Goal: Task Accomplishment & Management: Use online tool/utility

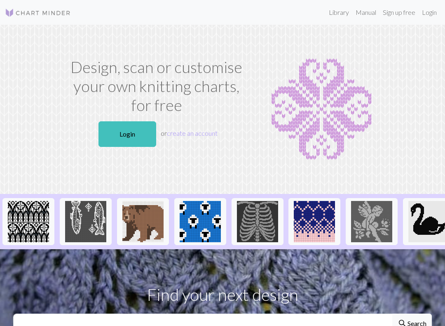
click at [133, 128] on link "Login" at bounding box center [128, 134] width 58 height 26
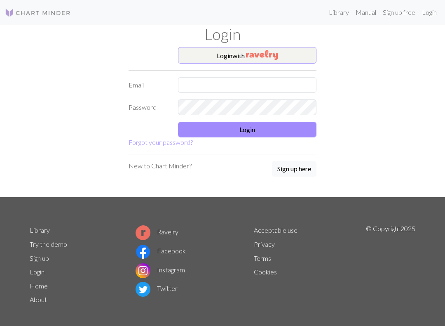
click at [248, 50] on img "button" at bounding box center [262, 55] width 32 height 10
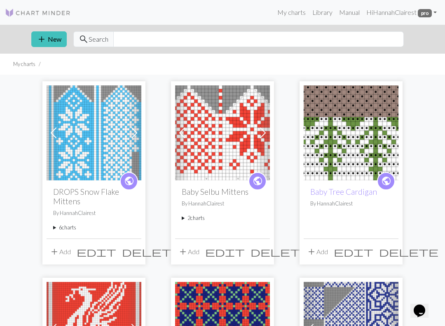
click at [69, 226] on summary "6 charts" at bounding box center [94, 227] width 82 height 8
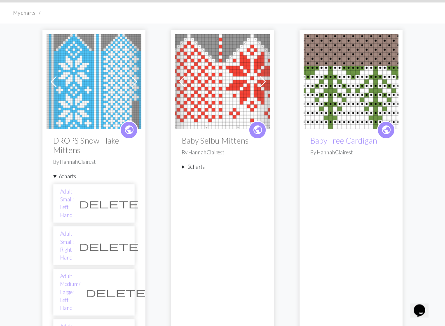
scroll to position [51, 0]
click at [80, 272] on link "Adult Medium/ Large: Left Hand" at bounding box center [70, 292] width 21 height 40
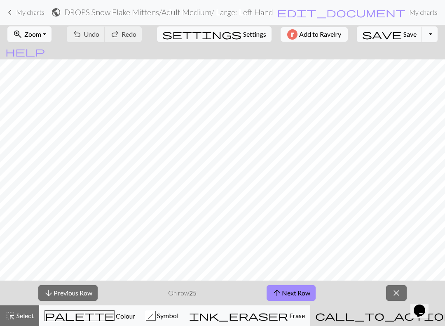
click at [294, 292] on button "arrow_upward Next Row" at bounding box center [291, 293] width 49 height 16
click at [296, 293] on button "arrow_upward Next Row" at bounding box center [291, 293] width 49 height 16
click at [308, 291] on button "arrow_upward Next Row" at bounding box center [291, 293] width 49 height 16
click at [298, 292] on button "arrow_upward Next Row" at bounding box center [291, 293] width 49 height 16
click at [299, 294] on button "arrow_upward Next Row" at bounding box center [291, 293] width 49 height 16
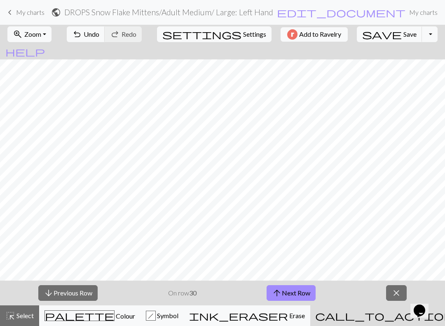
click at [273, 294] on span "arrow_upward" at bounding box center [277, 293] width 10 height 12
click at [279, 289] on span "arrow_upward" at bounding box center [277, 293] width 10 height 12
click at [97, 287] on button "arrow_downward Previous Row" at bounding box center [67, 293] width 59 height 16
click at [296, 294] on button "arrow_upward Next Row" at bounding box center [291, 293] width 49 height 16
click at [288, 294] on button "arrow_upward Next Row" at bounding box center [291, 293] width 49 height 16
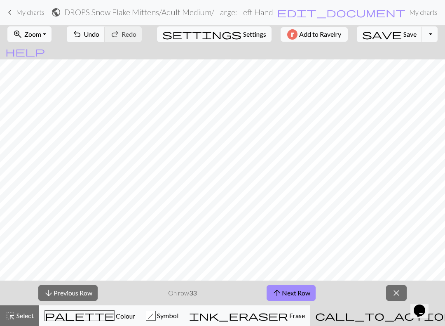
click at [301, 294] on button "arrow_upward Next Row" at bounding box center [291, 293] width 49 height 16
click at [304, 293] on button "arrow_upward Next Row" at bounding box center [291, 293] width 49 height 16
click at [293, 292] on button "arrow_upward Next Row" at bounding box center [291, 293] width 49 height 16
click at [297, 295] on button "arrow_upward Next Row" at bounding box center [291, 293] width 49 height 16
click at [287, 296] on button "arrow_upward Next Row" at bounding box center [291, 293] width 49 height 16
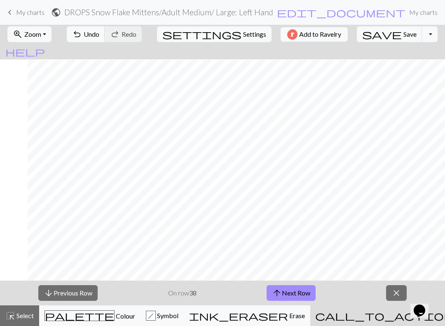
scroll to position [1, 51]
click at [292, 295] on button "arrow_upward Next Row" at bounding box center [291, 293] width 49 height 16
click at [297, 288] on button "arrow_upward Next Row" at bounding box center [291, 293] width 49 height 16
click at [76, 289] on button "arrow_downward Previous Row" at bounding box center [67, 293] width 59 height 16
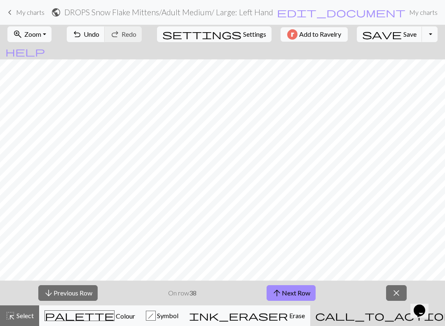
click at [71, 289] on button "arrow_downward Previous Row" at bounding box center [67, 293] width 59 height 16
click at [62, 292] on button "arrow_downward Previous Row" at bounding box center [67, 293] width 59 height 16
click at [286, 295] on button "arrow_upward Next Row" at bounding box center [291, 293] width 49 height 16
